Goal: Find specific page/section: Find specific page/section

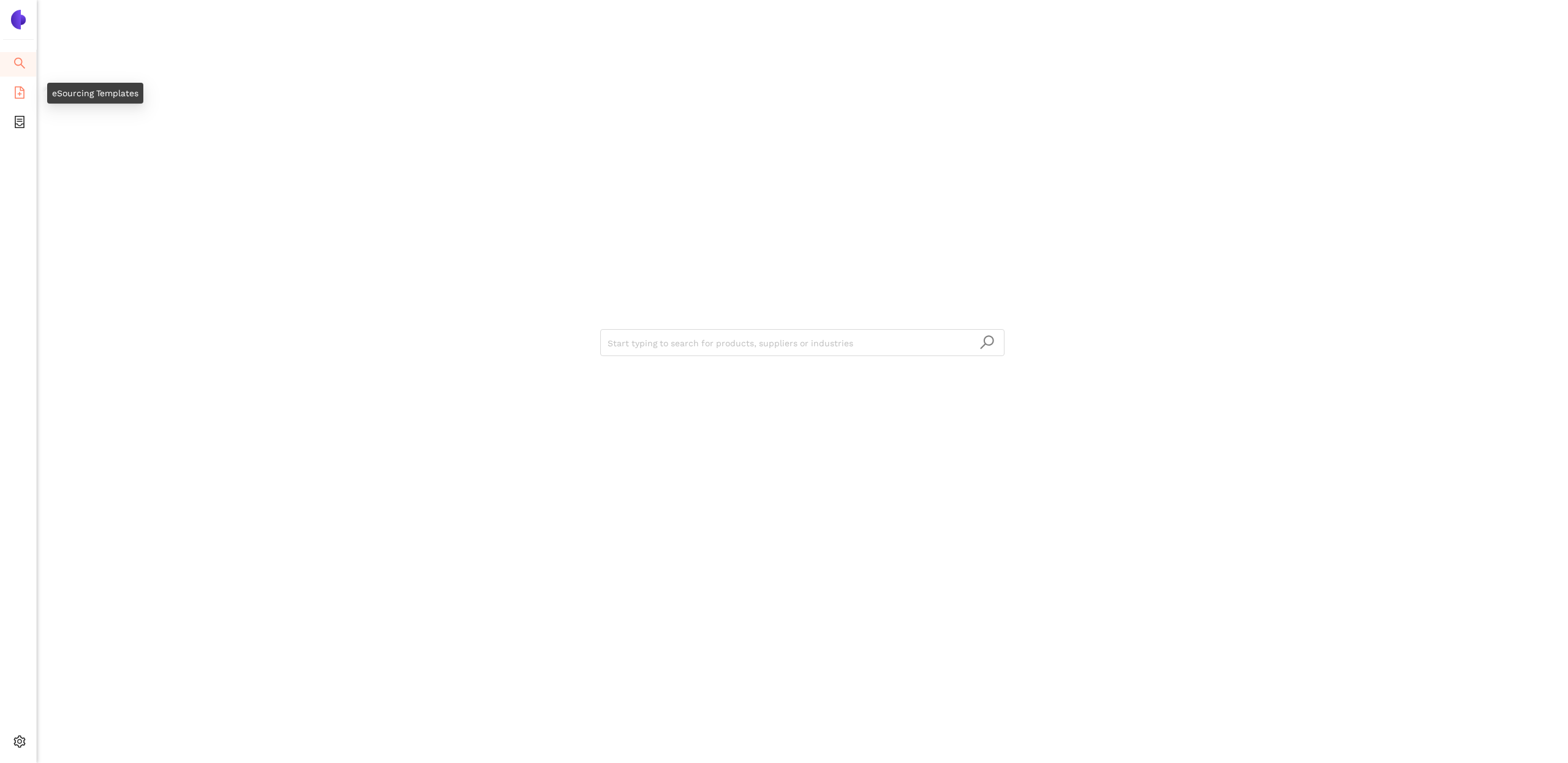
click at [19, 90] on icon "file-add" at bounding box center [19, 92] width 12 height 12
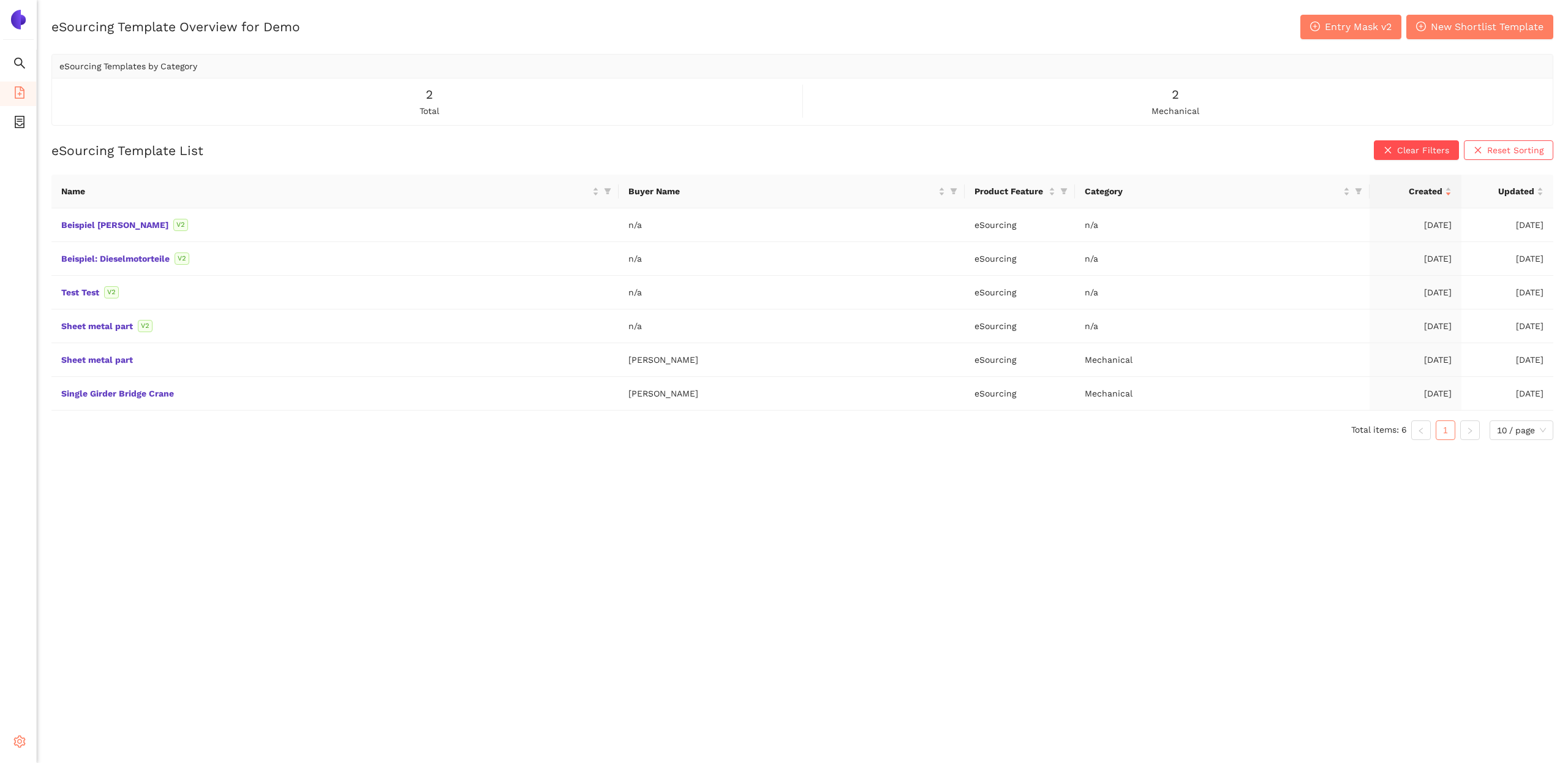
click at [19, 740] on icon "setting" at bounding box center [19, 741] width 12 height 12
click at [95, 740] on li "Logout" at bounding box center [86, 743] width 101 height 24
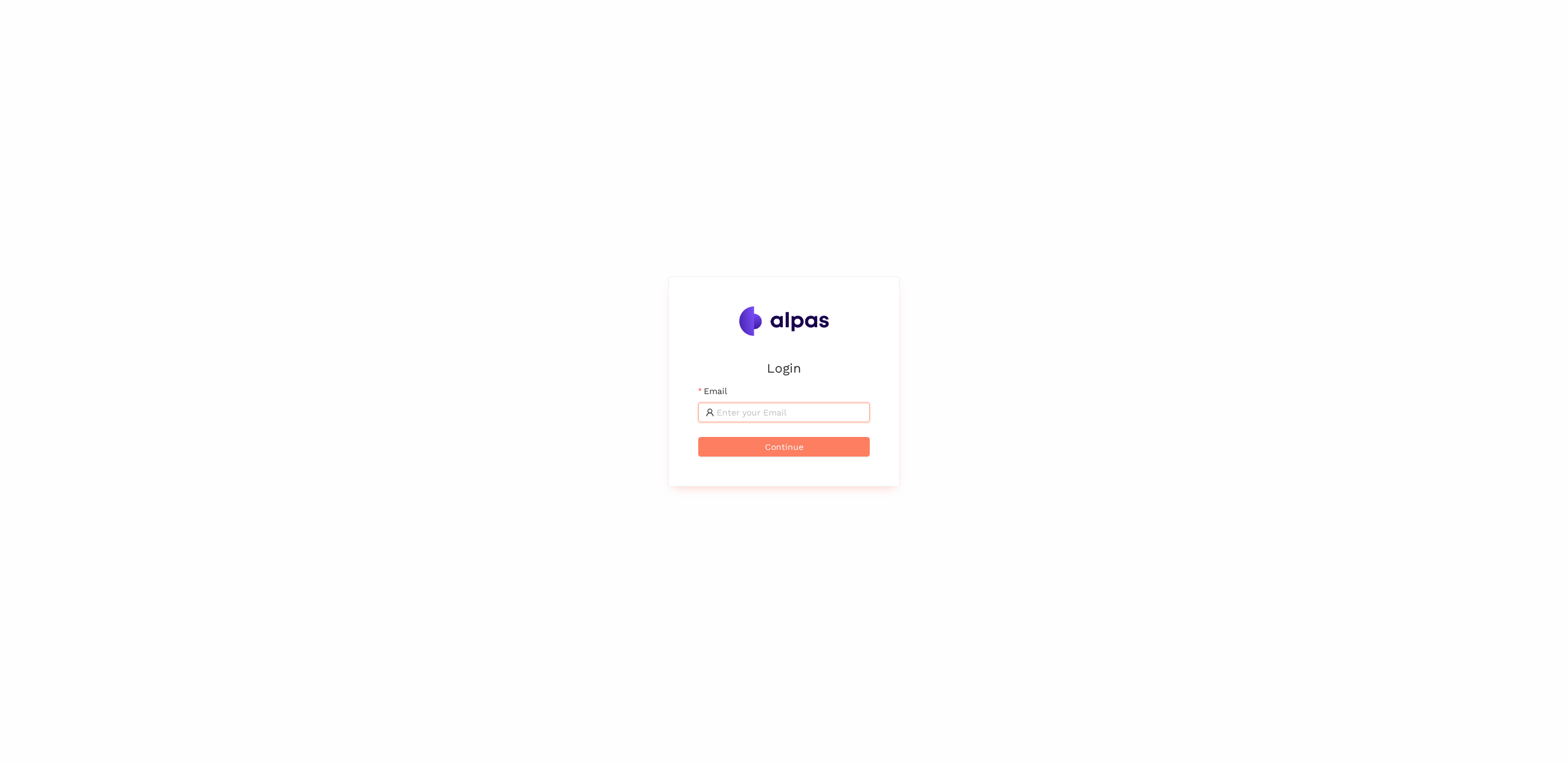
click at [812, 419] on input "Email" at bounding box center [790, 412] width 145 height 14
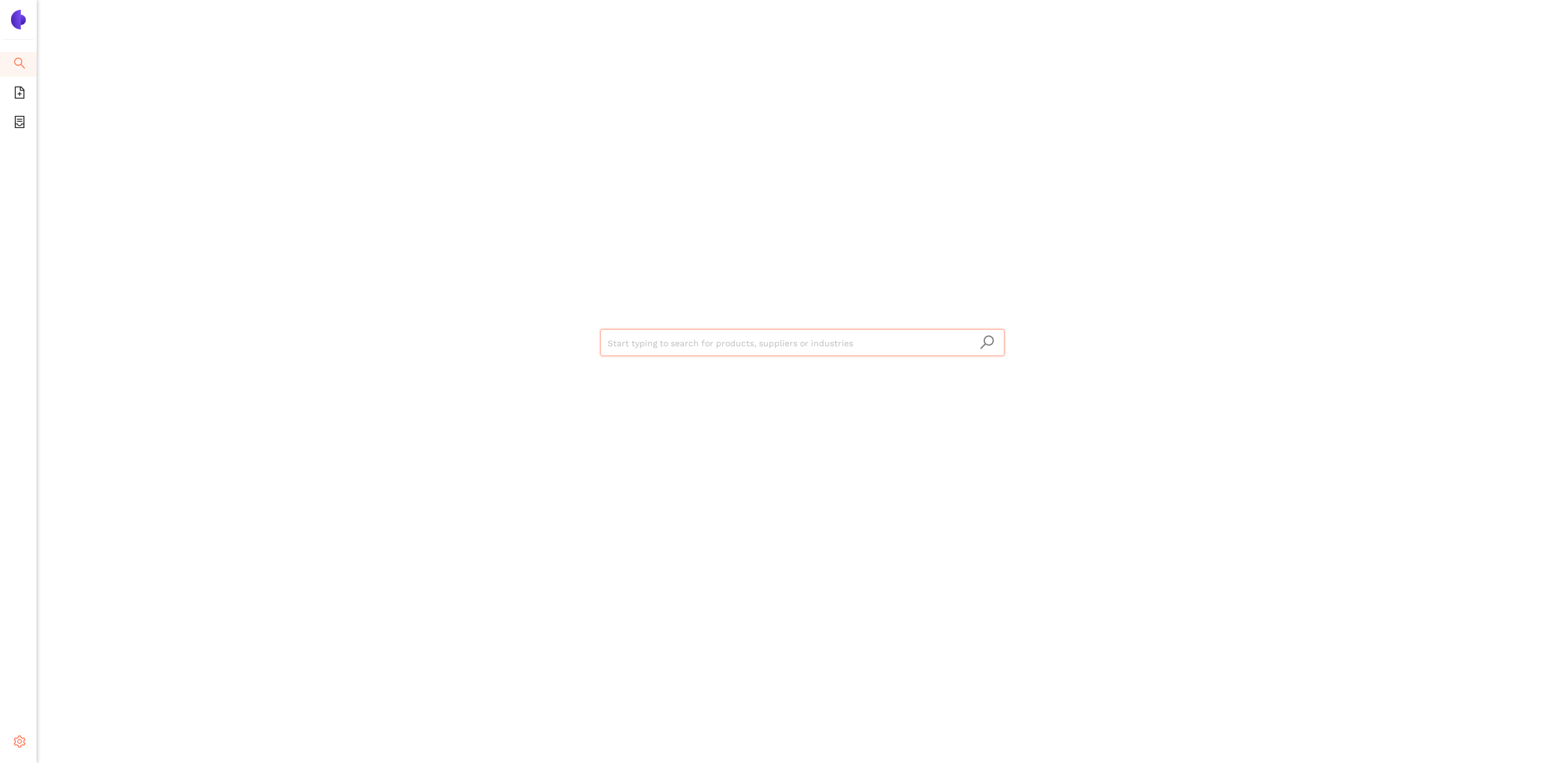
click at [17, 738] on icon "setting" at bounding box center [19, 741] width 11 height 12
click at [103, 647] on li "Internal Area" at bounding box center [86, 654] width 101 height 24
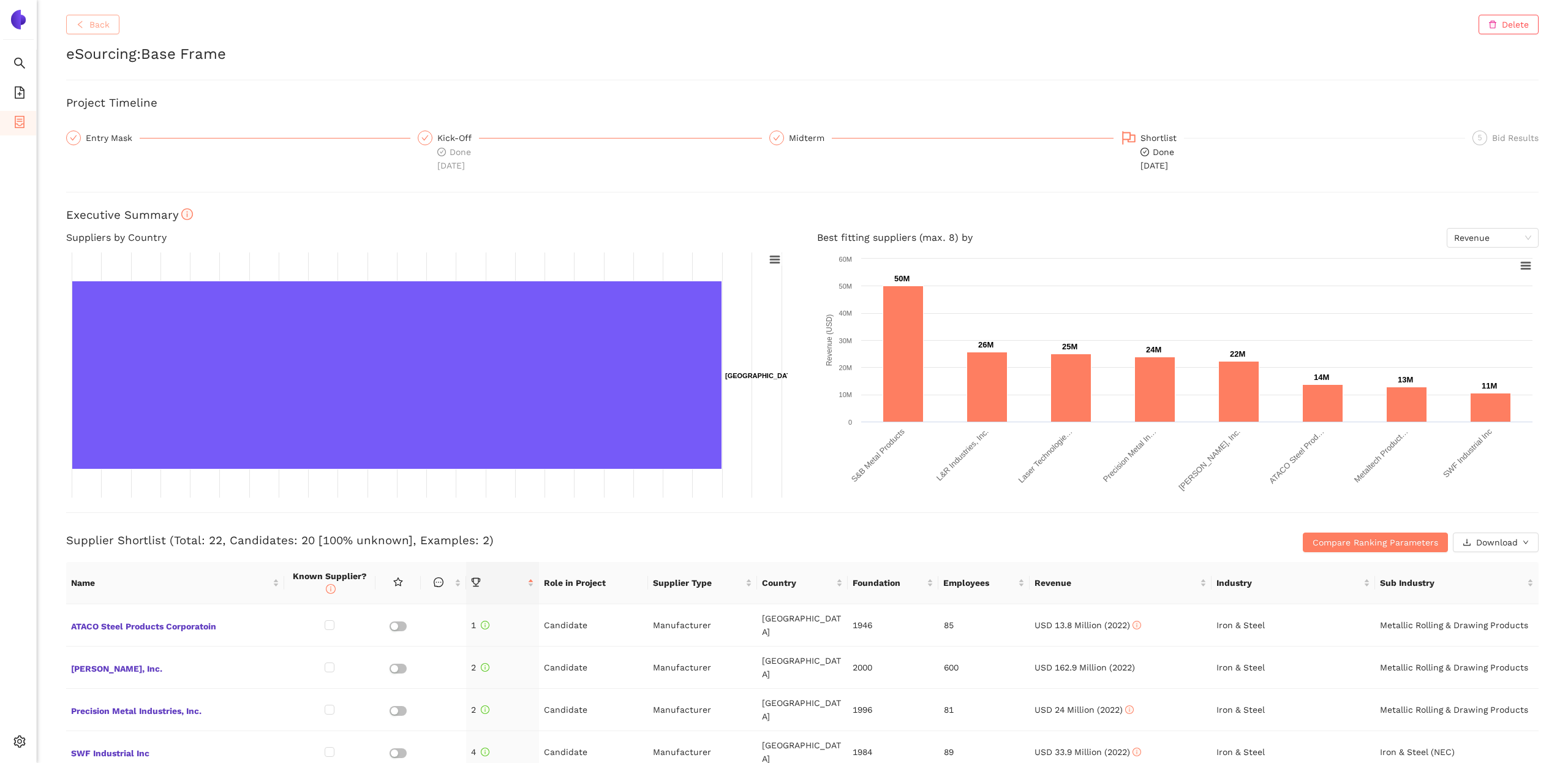
click at [103, 27] on span "Back" at bounding box center [99, 24] width 20 height 14
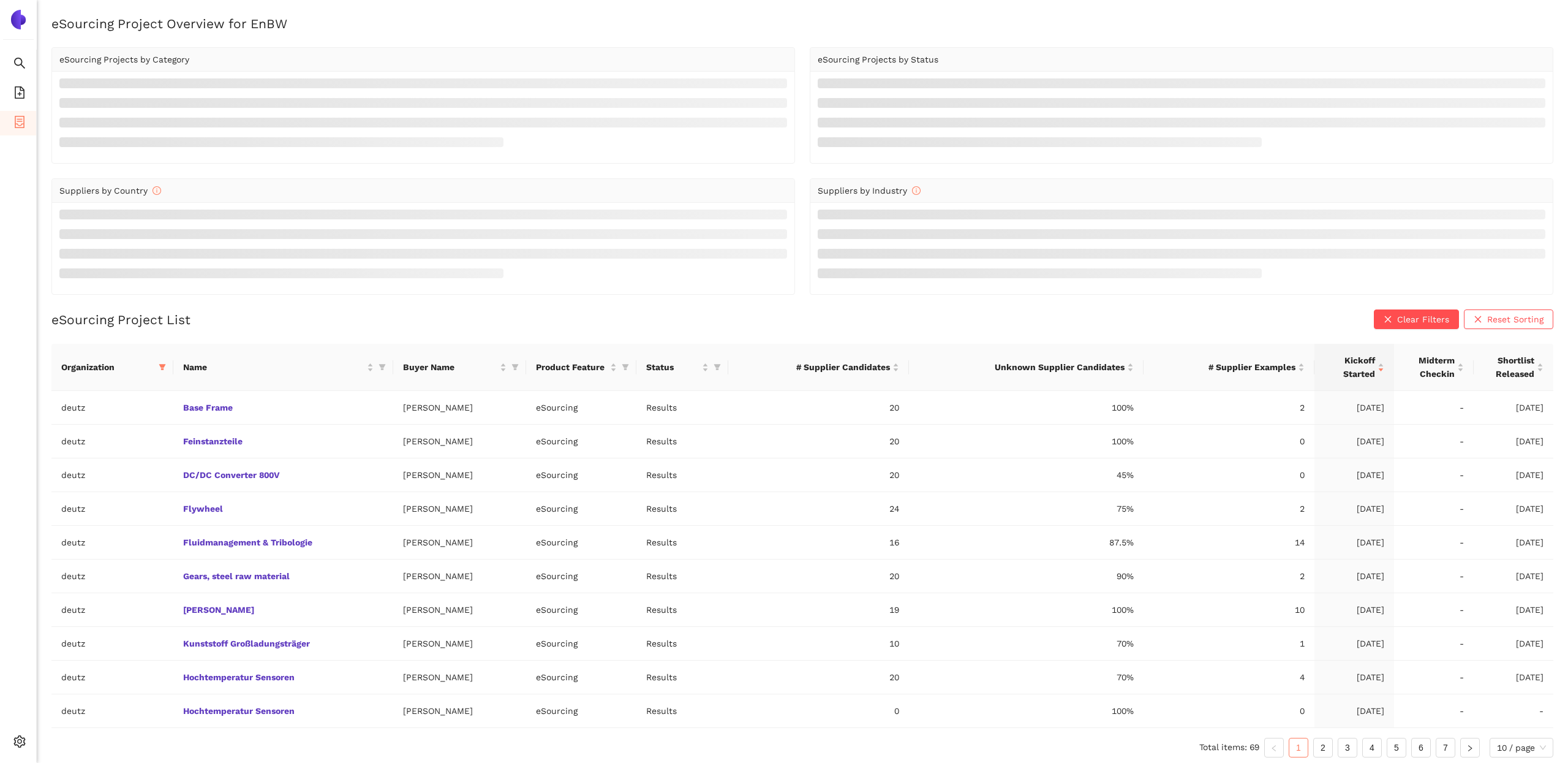
scroll to position [15, 0]
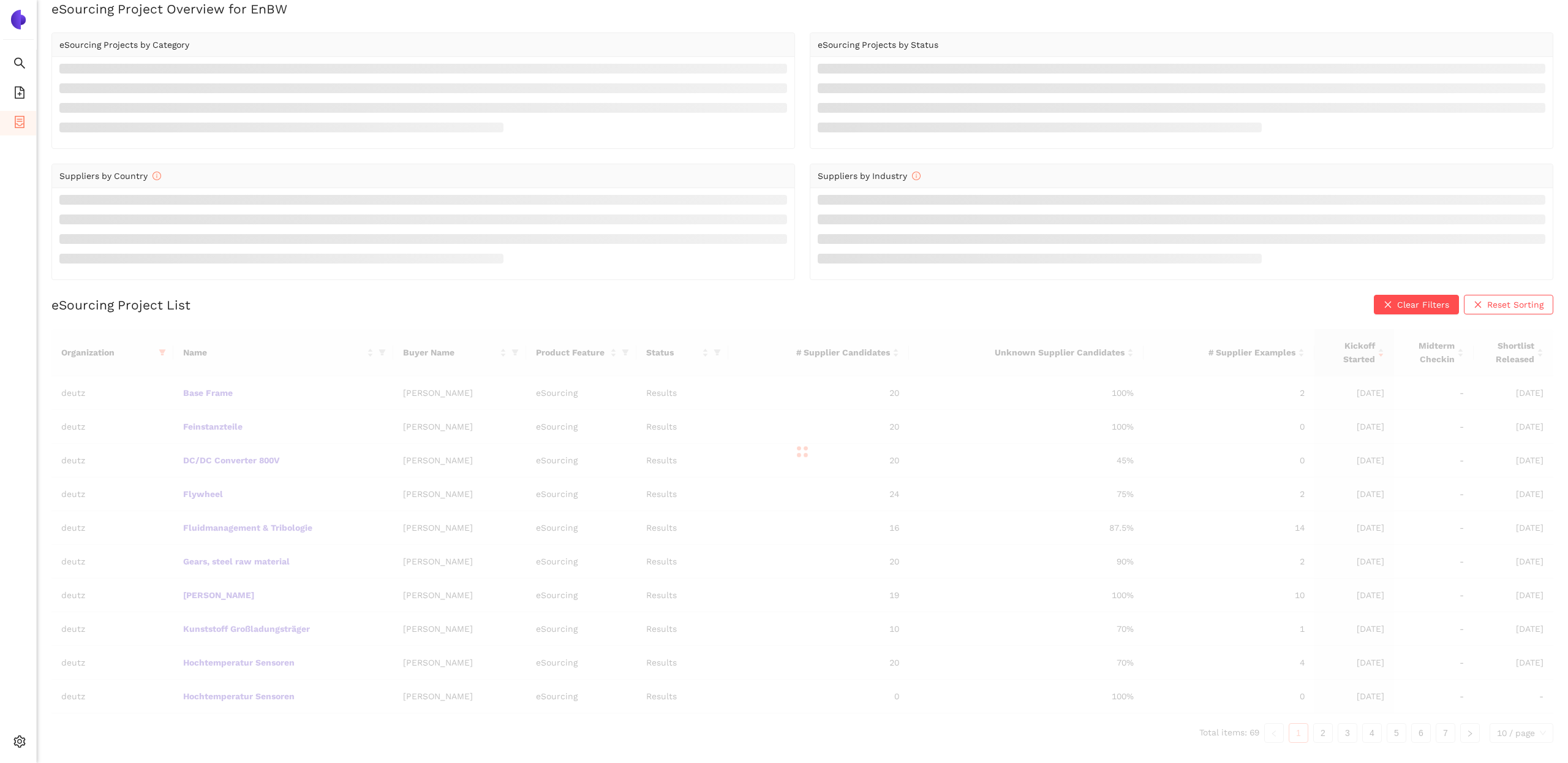
click at [221, 421] on div at bounding box center [803, 451] width 1503 height 245
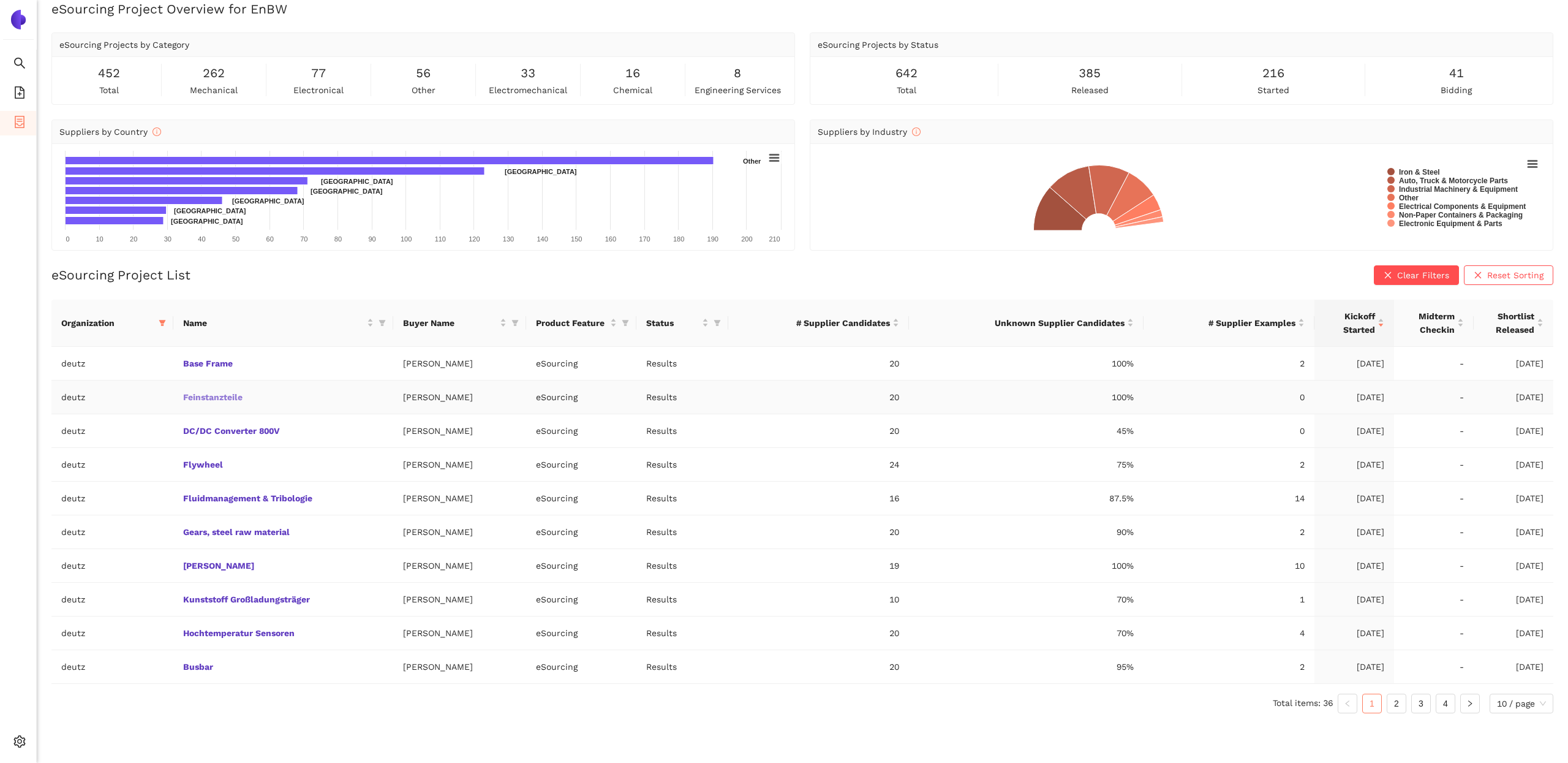
click at [0, 0] on link "Feinstanzteile" at bounding box center [0, 0] width 0 height 0
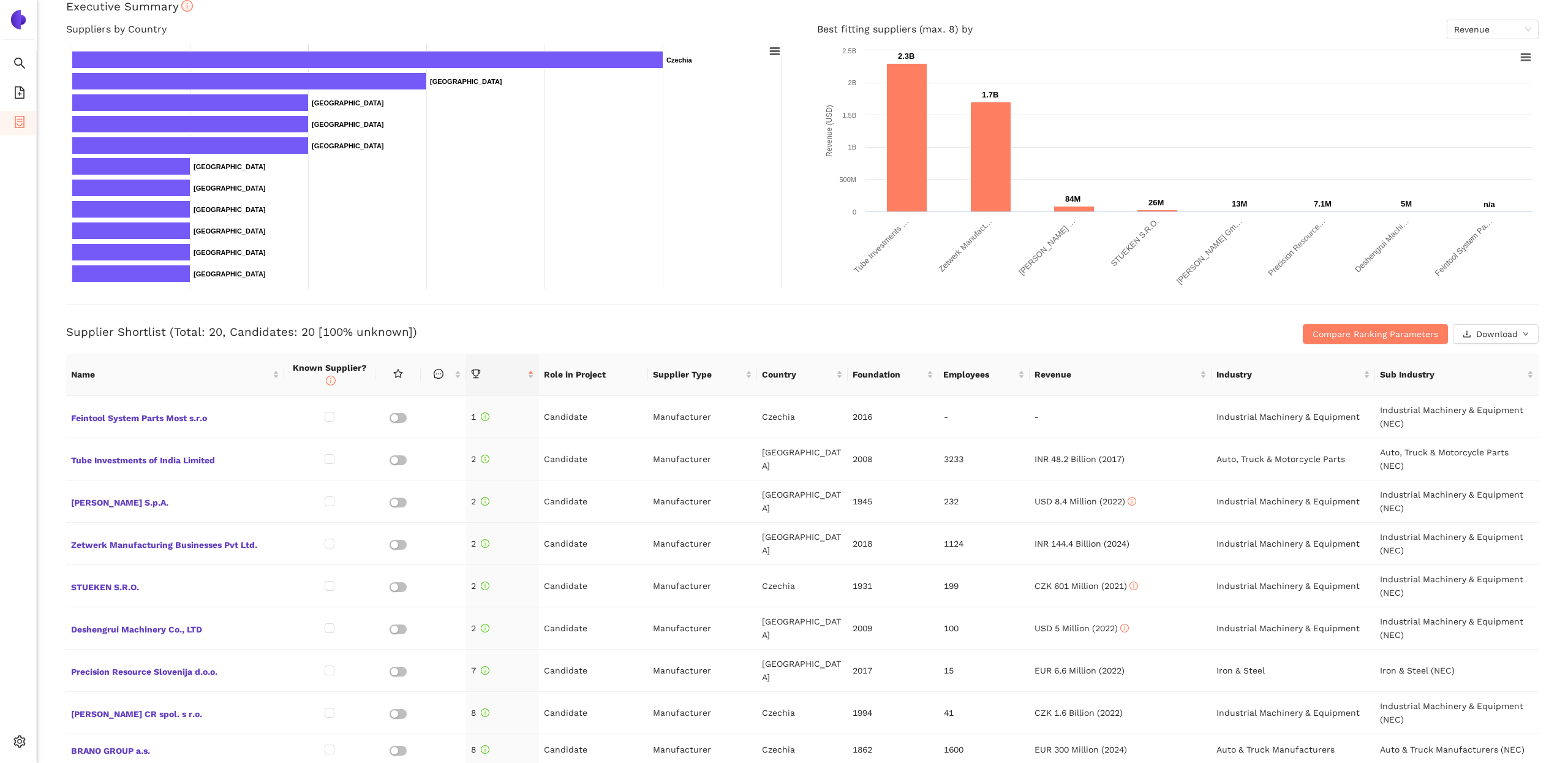
scroll to position [123, 0]
